Goal: Register for event/course

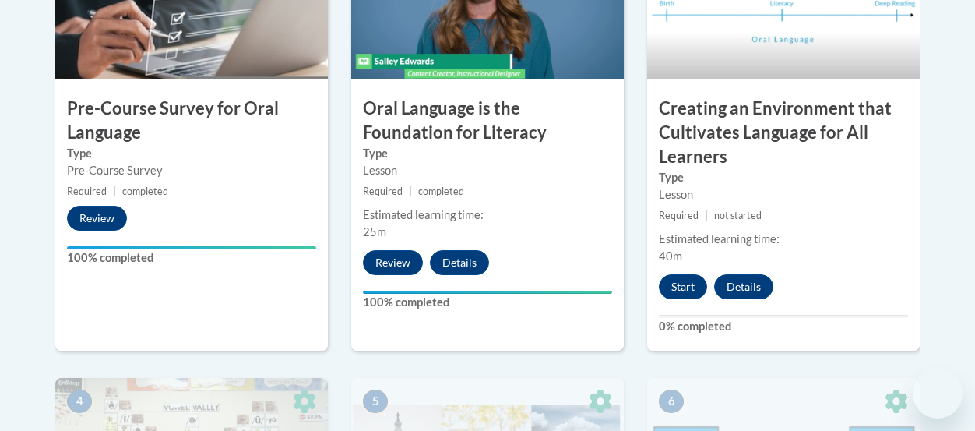
scroll to position [635, 0]
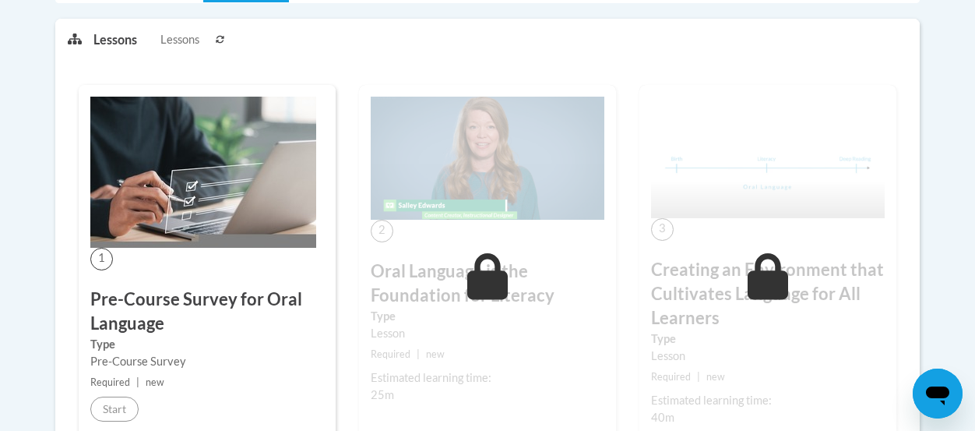
scroll to position [430, 0]
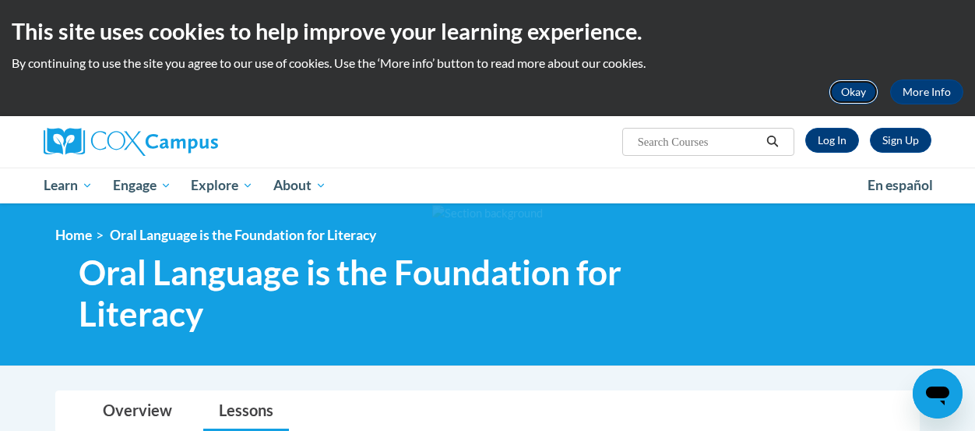
click at [854, 83] on button "Okay" at bounding box center [854, 91] width 50 height 25
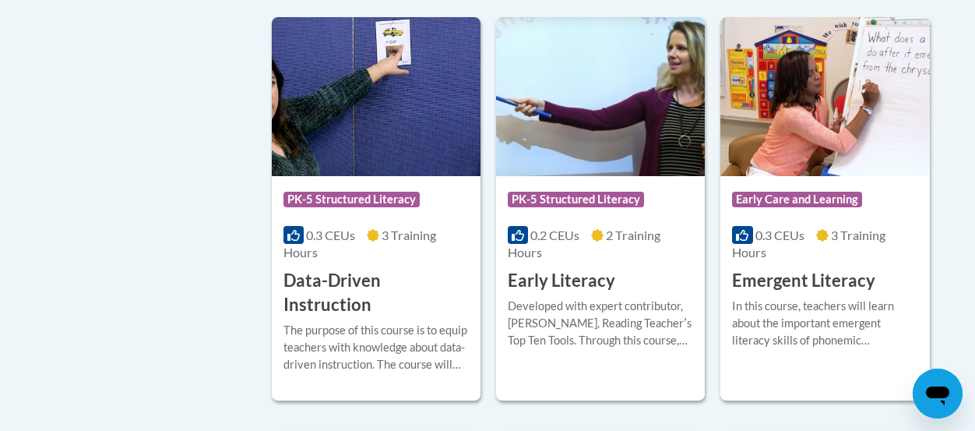
scroll to position [1780, 0]
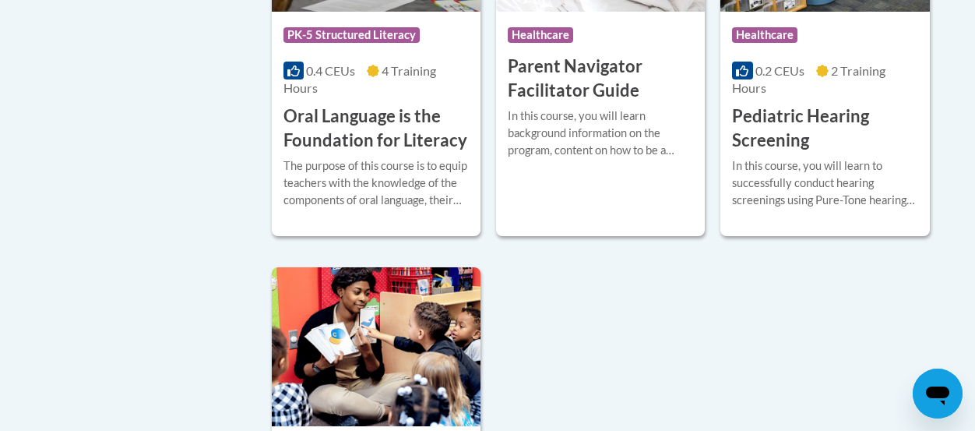
scroll to position [3685, 0]
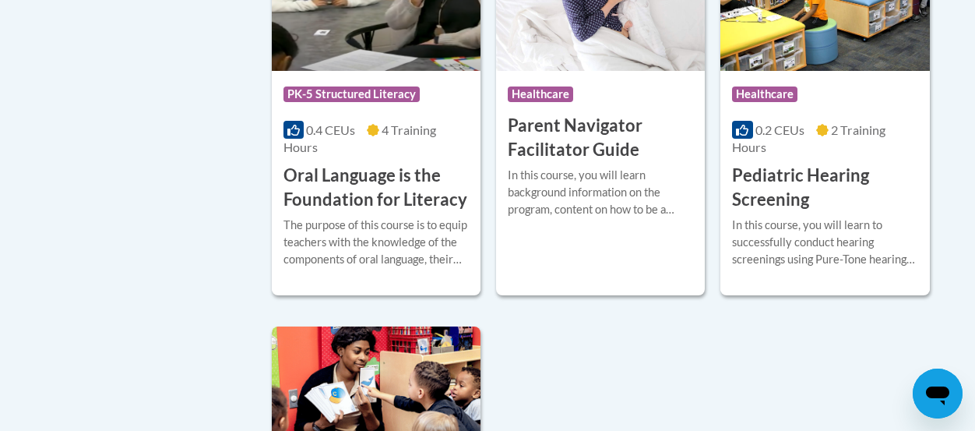
scroll to position [3639, 0]
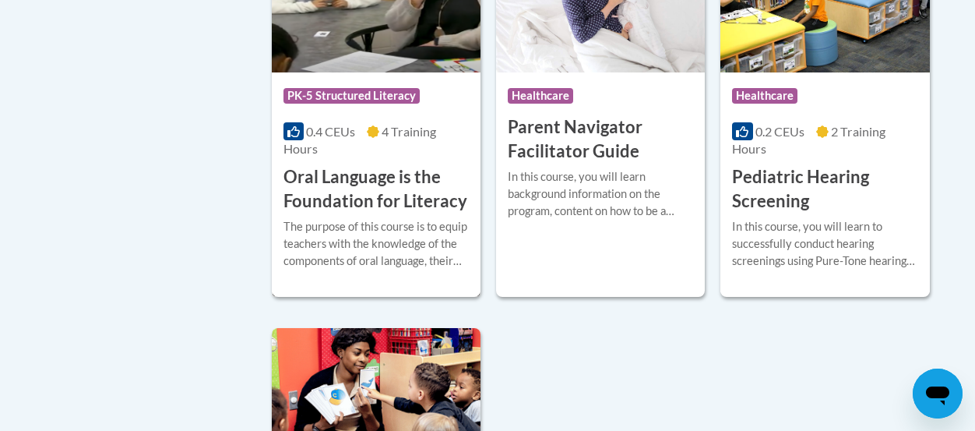
click at [385, 130] on div "Course Category: PK-5 Structured Literacy 0.4 CEUs 4 Training Hours COURSE Oral…" at bounding box center [376, 142] width 209 height 141
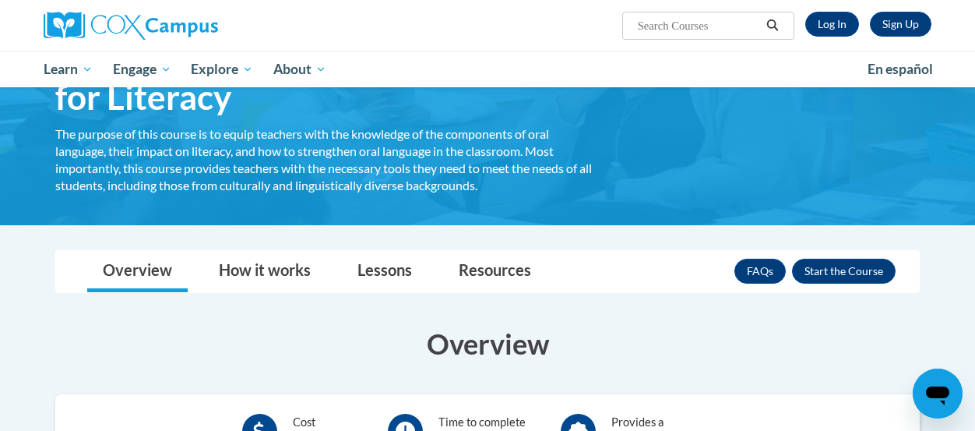
scroll to position [121, 0]
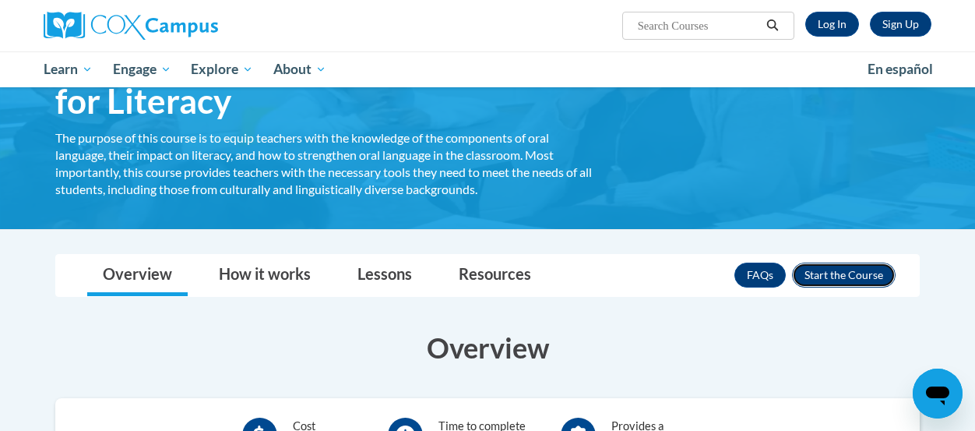
click at [871, 282] on button "Enroll" at bounding box center [844, 274] width 104 height 25
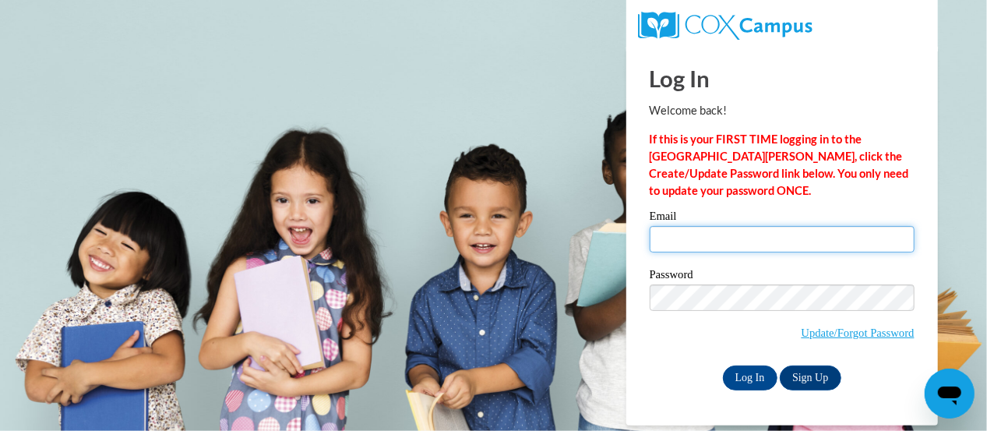
type input "[EMAIL_ADDRESS][DOMAIN_NAME]"
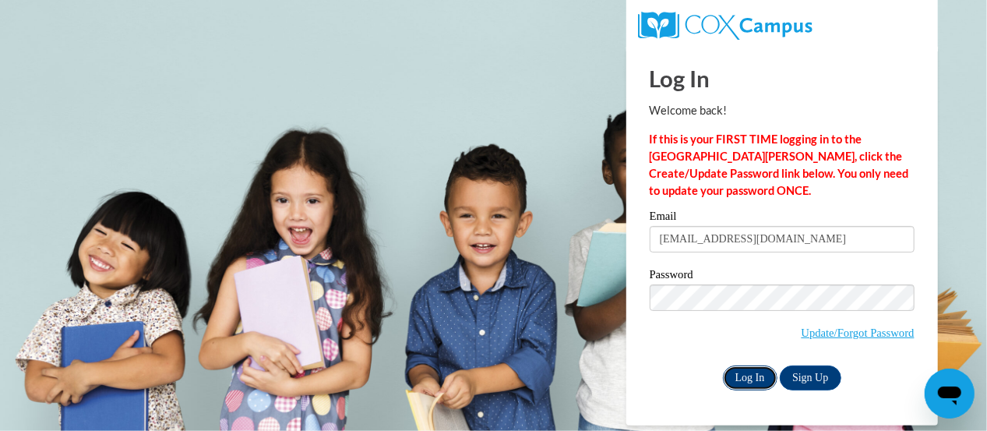
click at [755, 377] on input "Log In" at bounding box center [750, 377] width 55 height 25
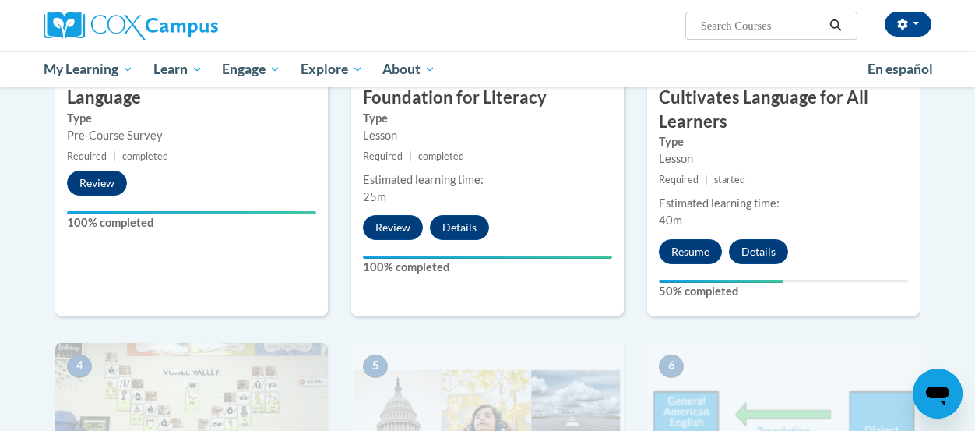
scroll to position [567, 0]
